Goal: Information Seeking & Learning: Find specific fact

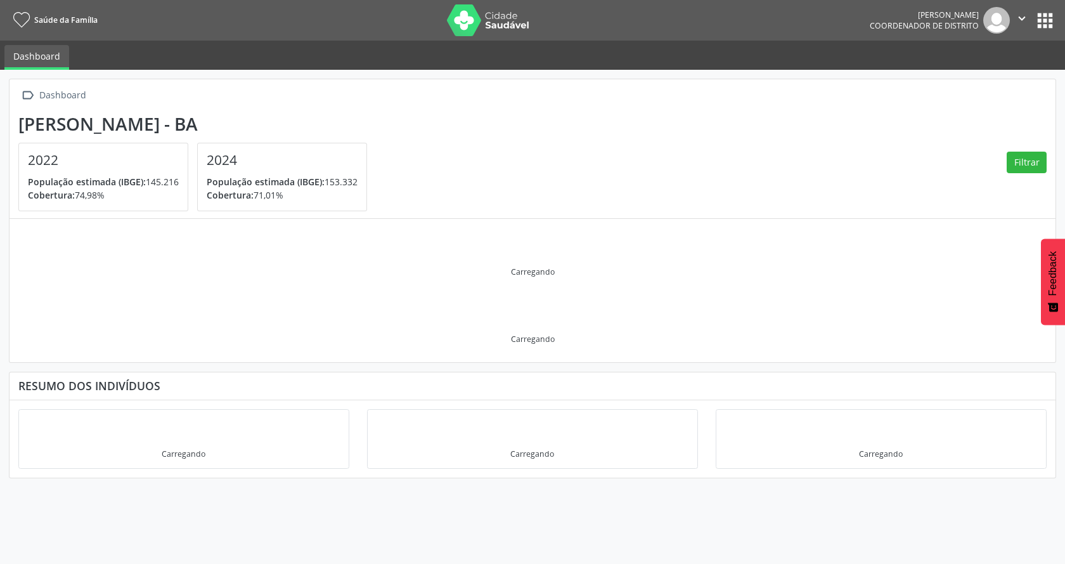
click at [1046, 10] on button "apps" at bounding box center [1045, 21] width 22 height 22
click at [1044, 14] on button "apps" at bounding box center [1045, 21] width 22 height 22
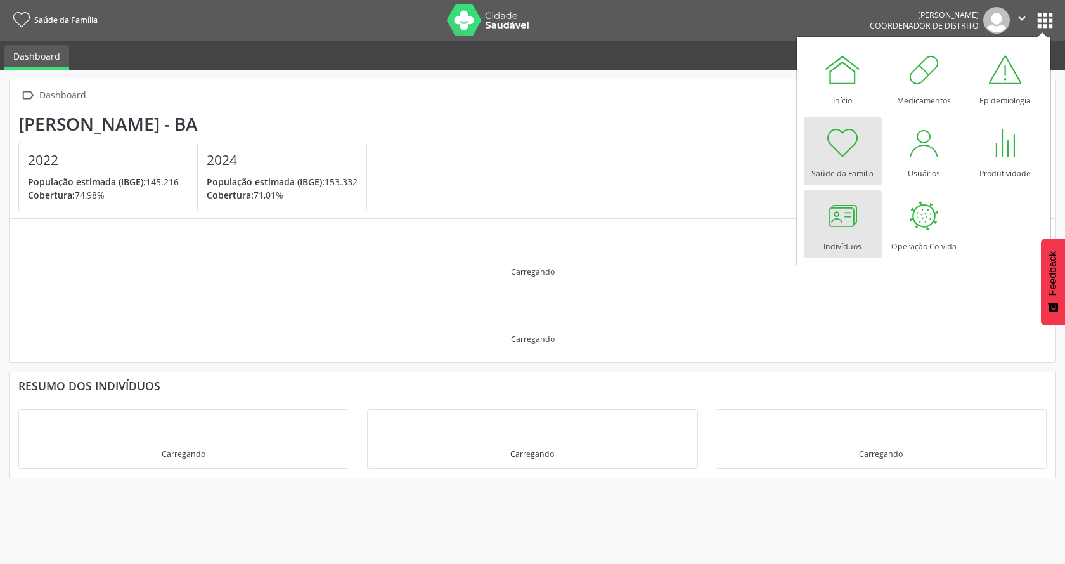
click at [844, 223] on div at bounding box center [843, 216] width 38 height 38
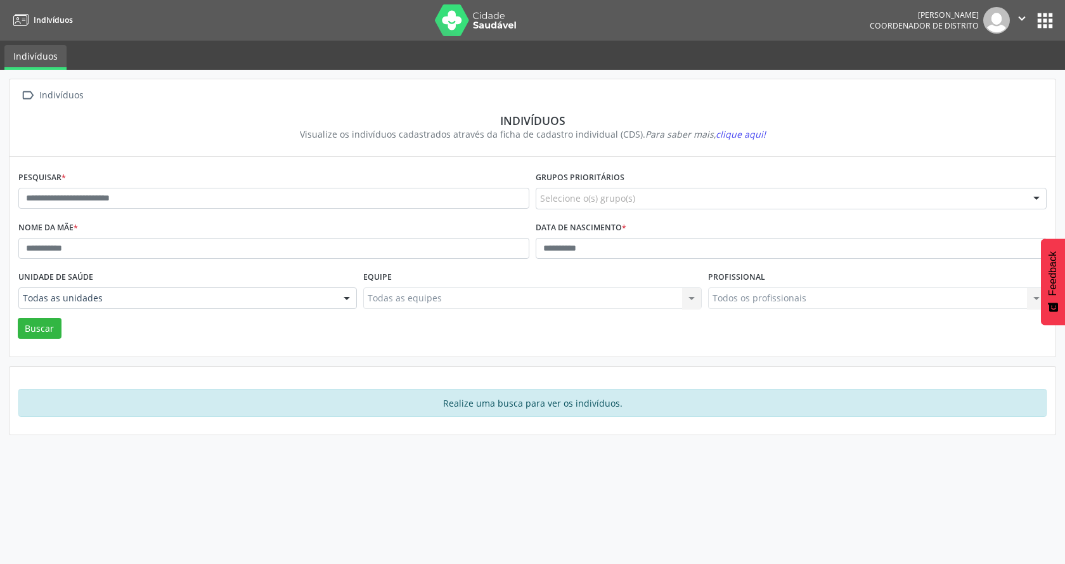
click at [1041, 22] on button "apps" at bounding box center [1045, 21] width 22 height 22
click at [469, 186] on div "Pesquisar *" at bounding box center [273, 193] width 517 height 50
click at [469, 206] on input "text" at bounding box center [273, 199] width 511 height 22
type input "**********"
click at [19, 334] on button "Buscar" at bounding box center [40, 329] width 44 height 22
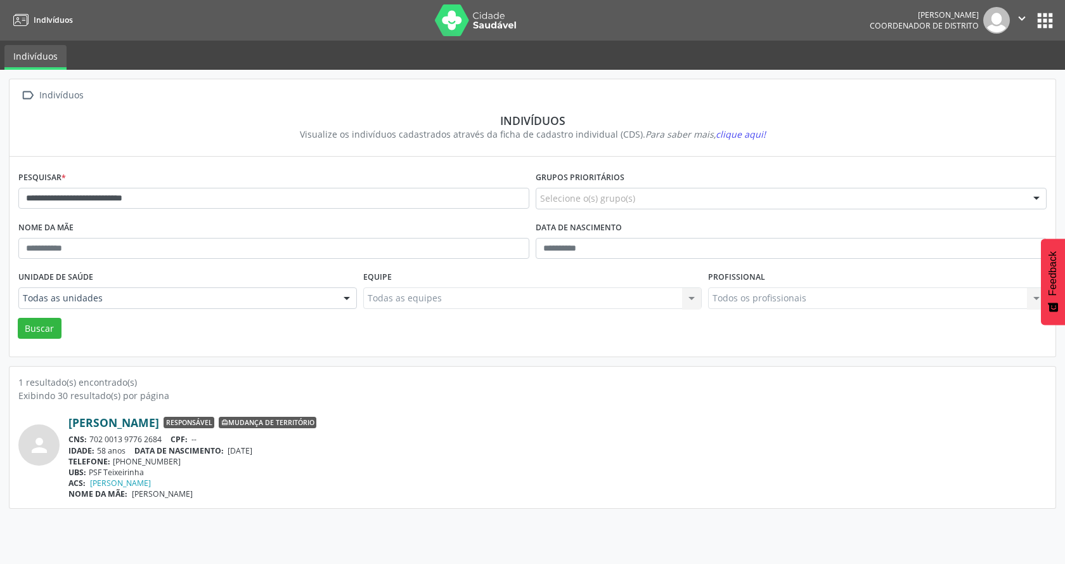
click at [149, 424] on link "Maria Rosa Ribeiro de Almeida" at bounding box center [113, 422] width 91 height 14
